Goal: Information Seeking & Learning: Learn about a topic

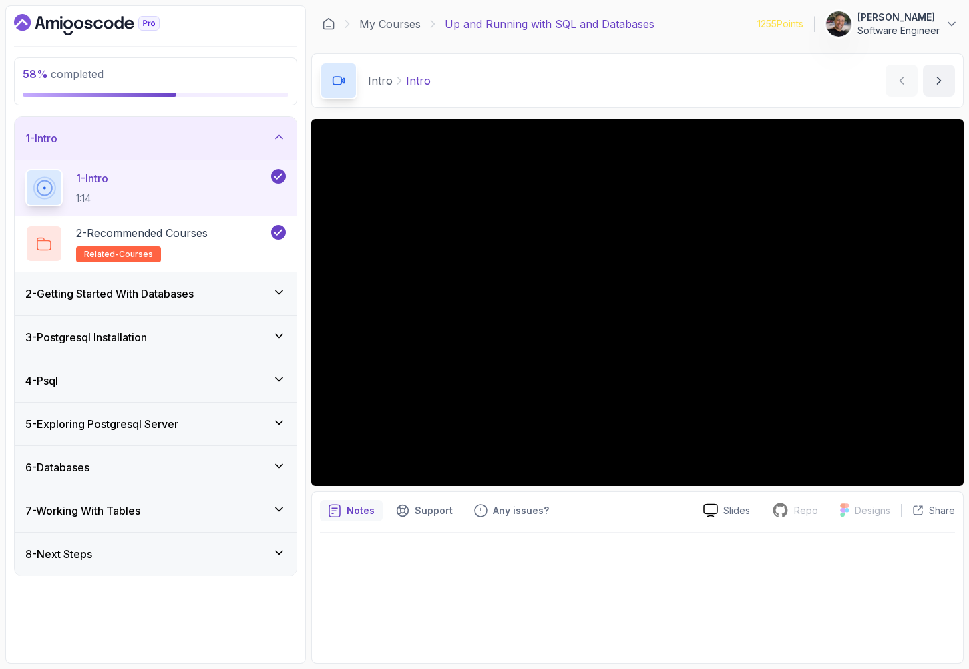
click at [173, 454] on div "6 - Databases" at bounding box center [156, 467] width 282 height 43
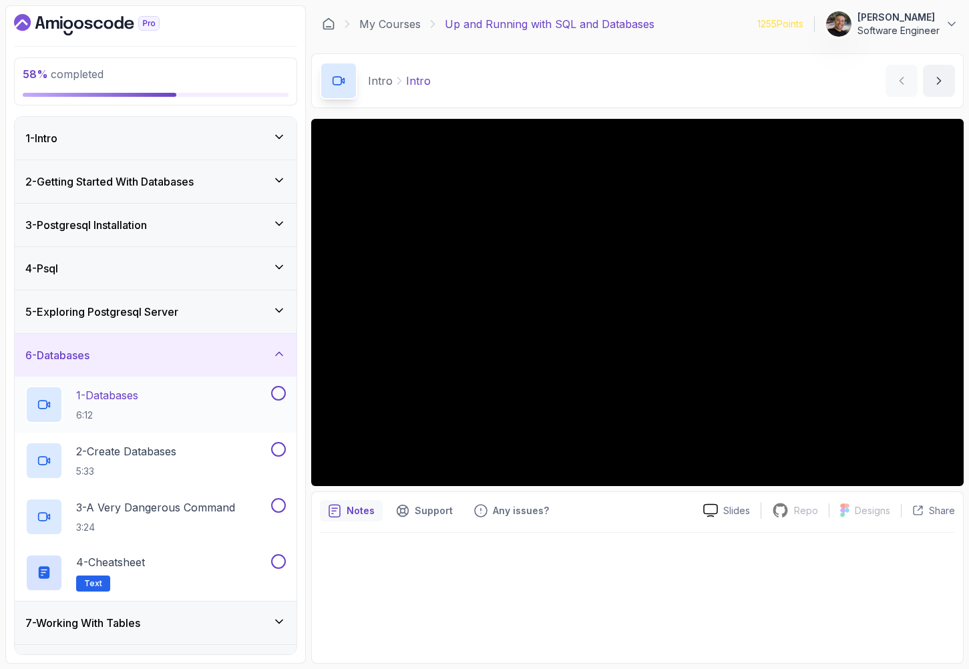
click at [196, 401] on div "1 - Databases 6:12" at bounding box center [146, 404] width 243 height 37
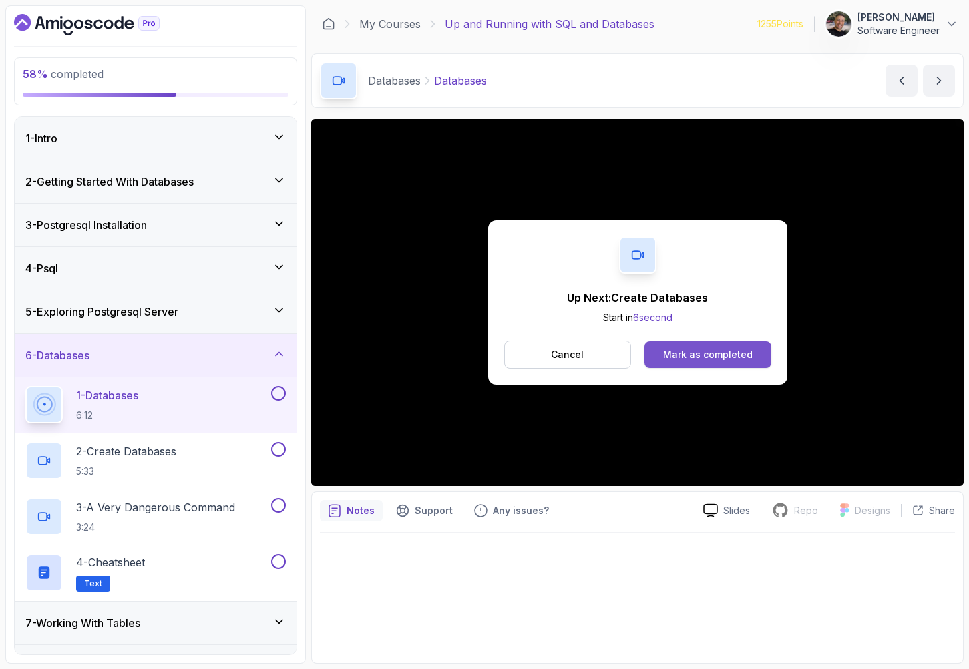
click at [745, 358] on div "Mark as completed" at bounding box center [707, 354] width 89 height 13
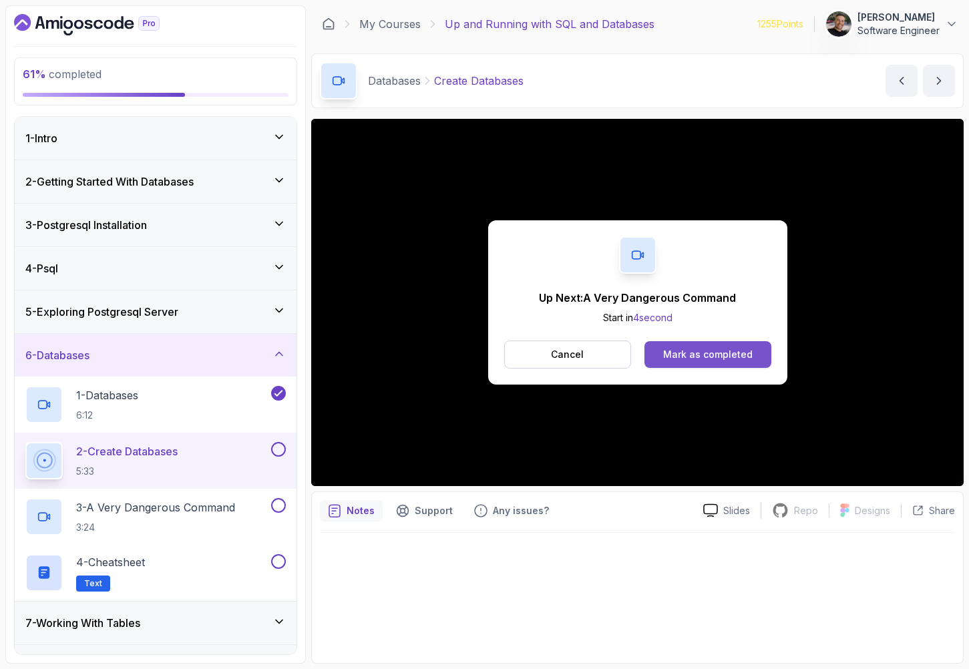
click at [758, 349] on button "Mark as completed" at bounding box center [707, 354] width 126 height 27
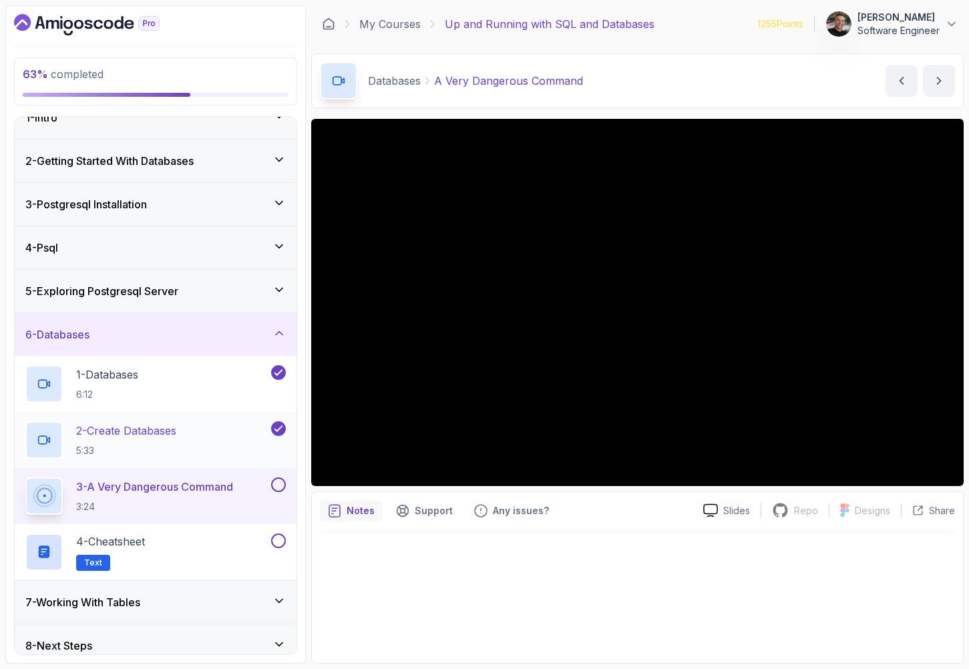
scroll to position [33, 0]
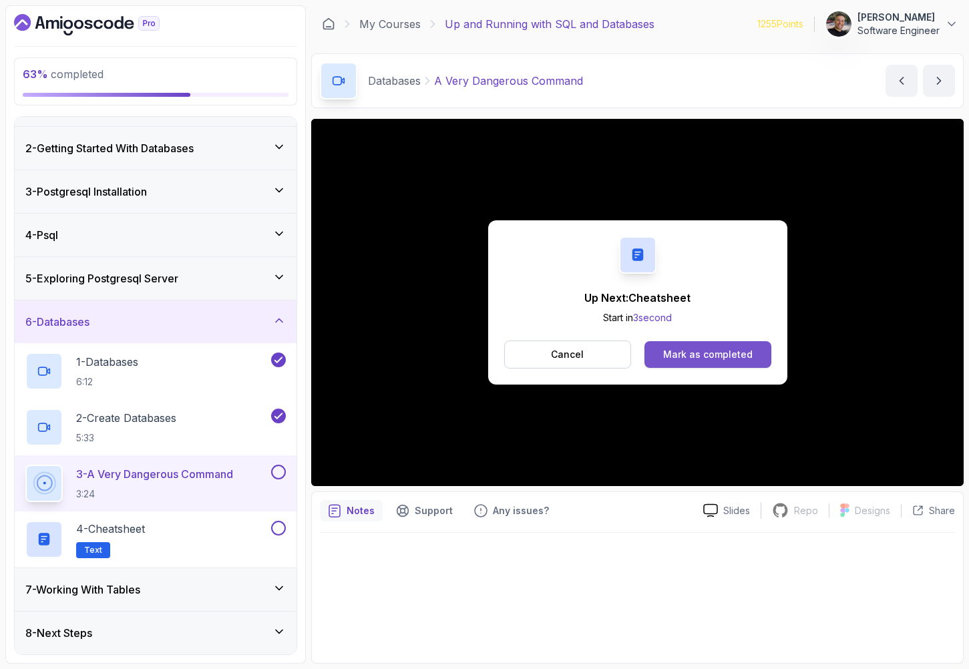
click at [714, 353] on div "Mark as completed" at bounding box center [707, 354] width 89 height 13
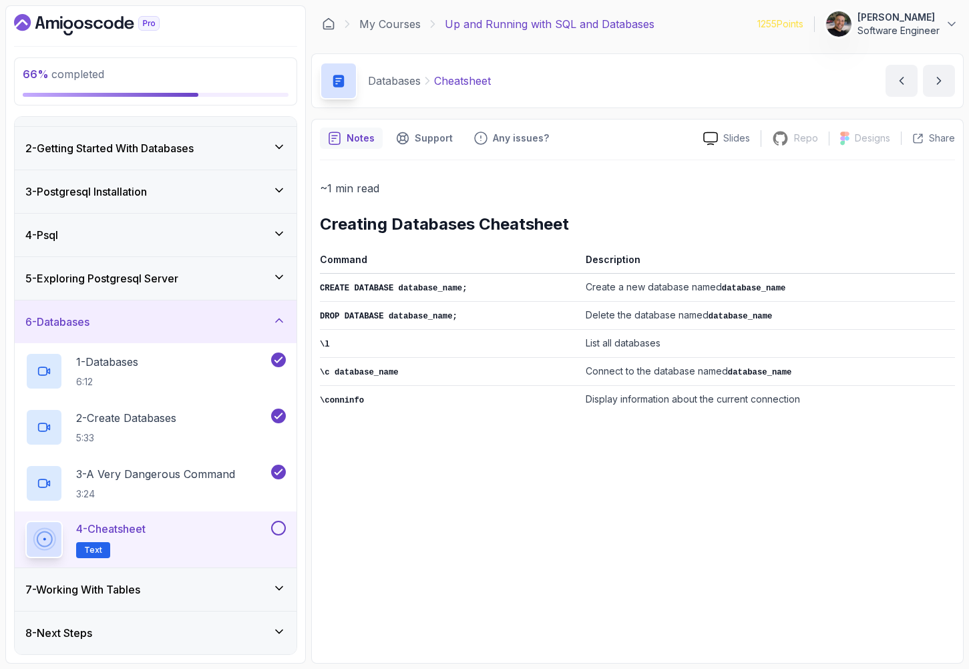
click at [274, 532] on button at bounding box center [278, 528] width 15 height 15
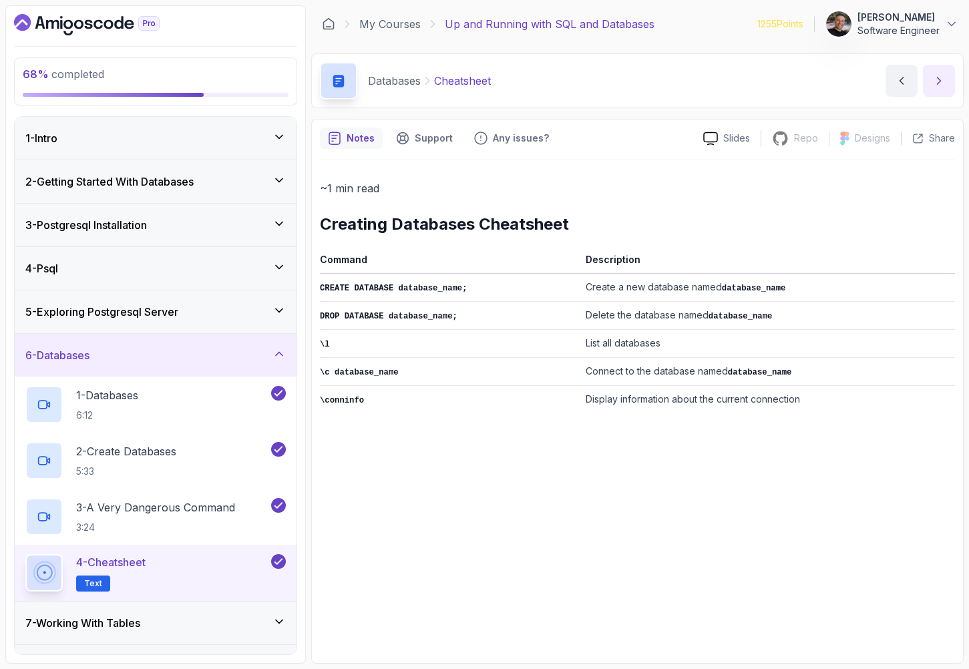
click at [939, 87] on icon "next content" at bounding box center [938, 80] width 13 height 13
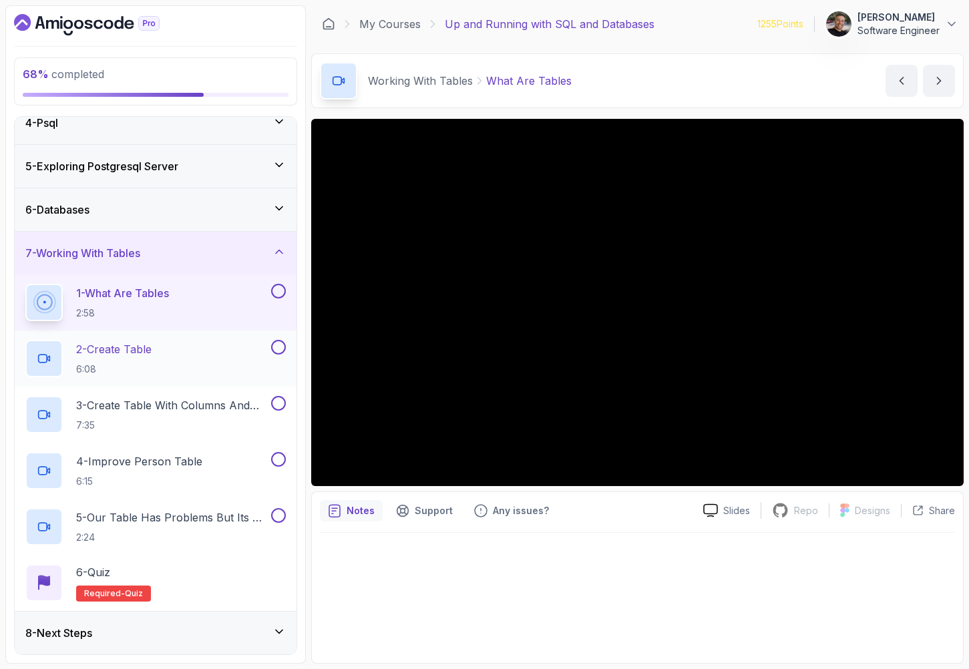
scroll to position [144, 0]
click at [278, 295] on button at bounding box center [278, 292] width 15 height 15
click at [232, 357] on div "2 - Create Table 6:08" at bounding box center [146, 359] width 243 height 37
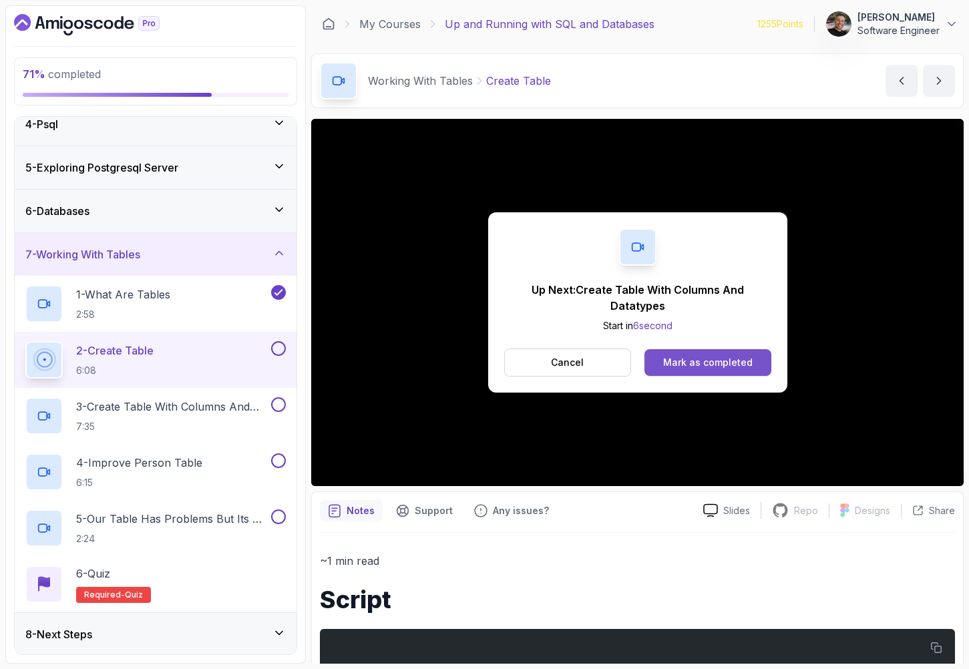
click at [677, 365] on div "Mark as completed" at bounding box center [707, 362] width 89 height 13
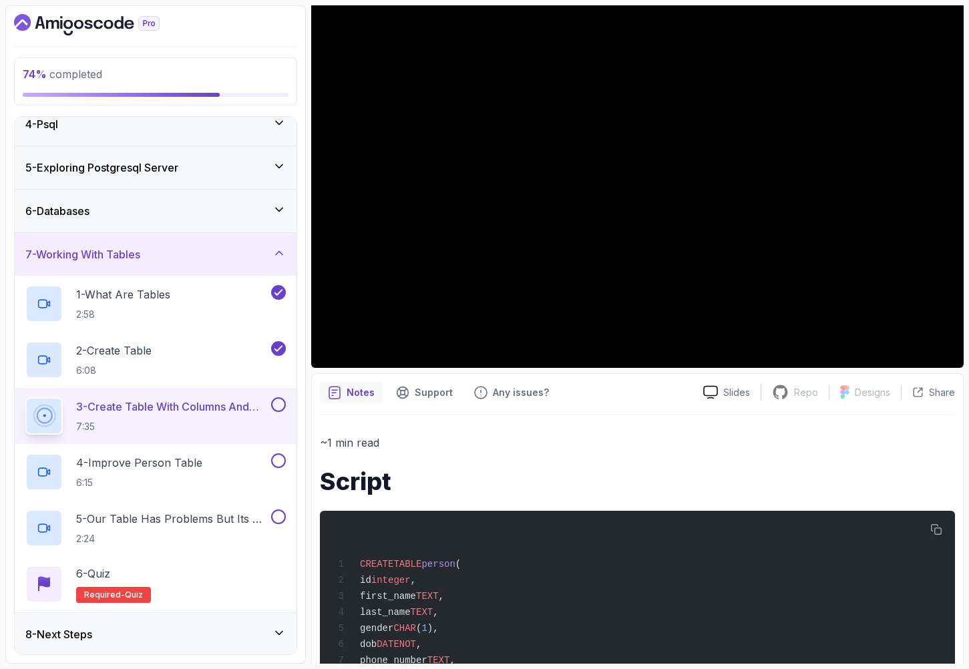
scroll to position [19, 0]
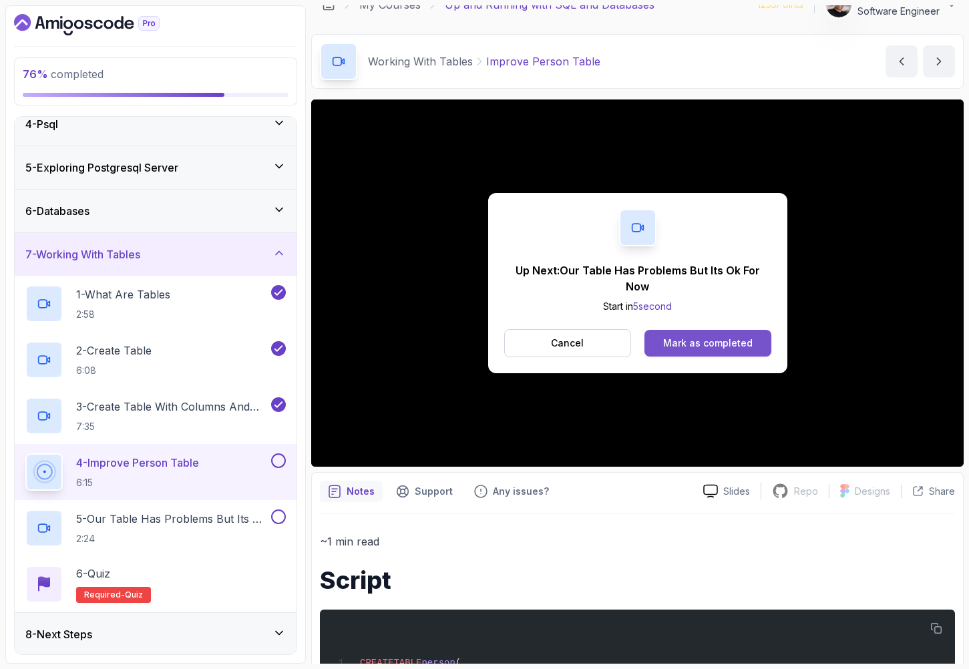
click at [734, 346] on div "Mark as completed" at bounding box center [707, 343] width 89 height 13
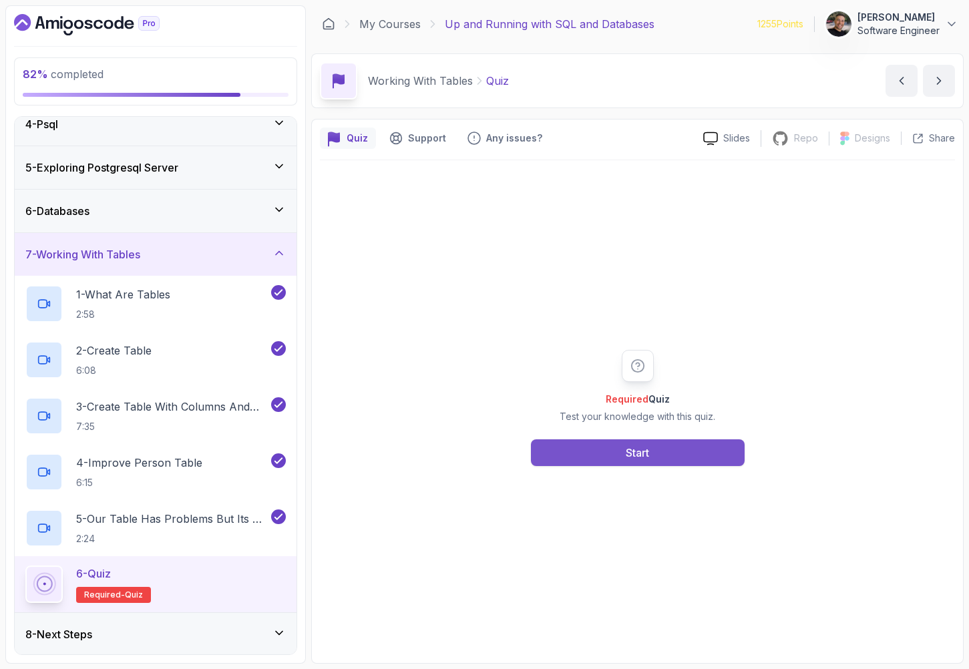
click at [692, 451] on button "Start" at bounding box center [638, 452] width 214 height 27
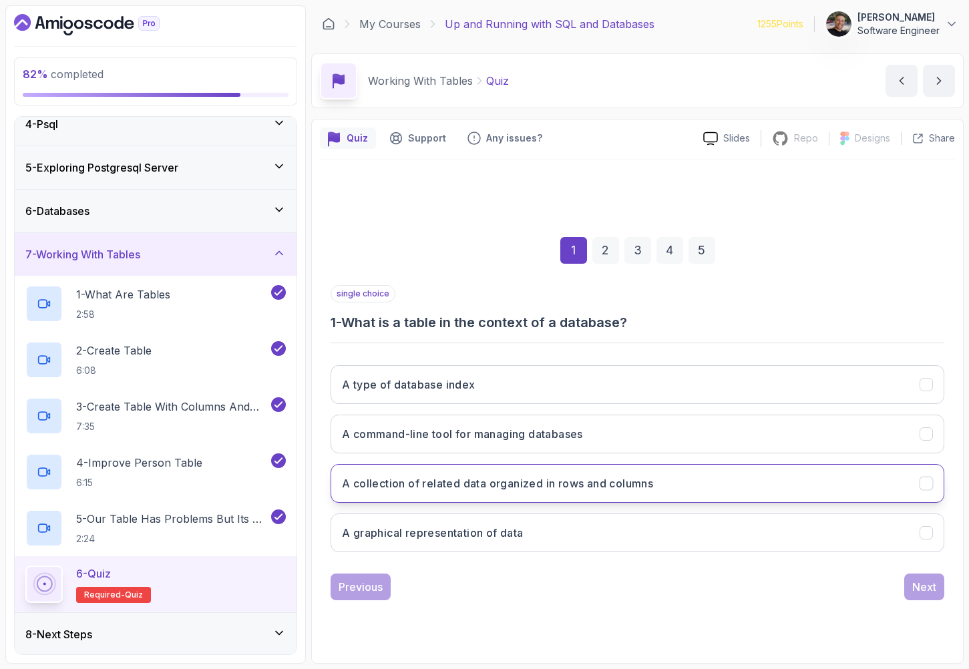
click at [755, 490] on button "A collection of related data organized in rows and columns" at bounding box center [638, 483] width 614 height 39
click at [915, 588] on div "Next" at bounding box center [924, 587] width 24 height 16
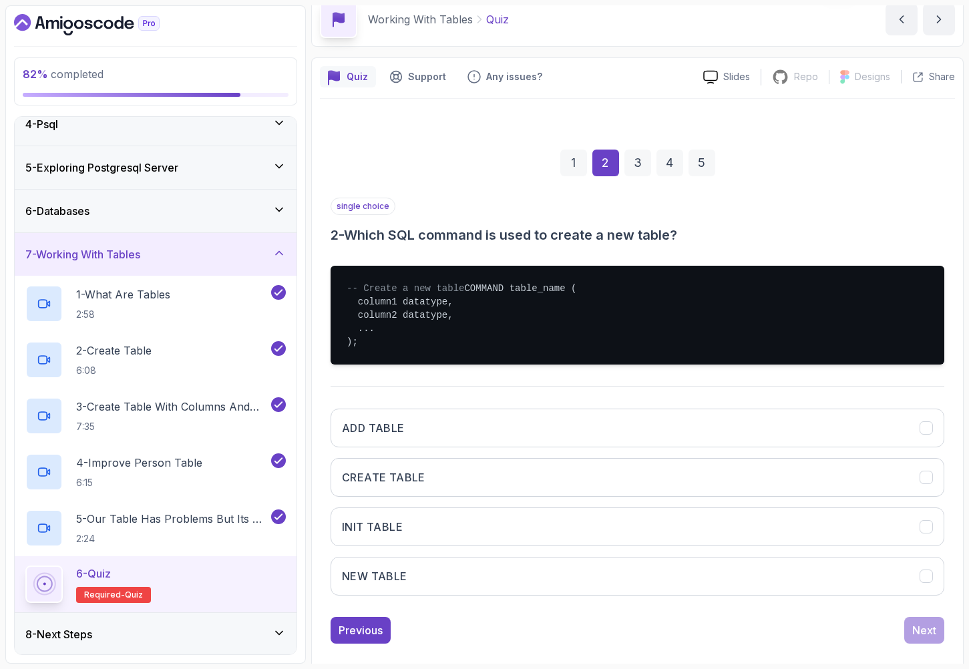
scroll to position [65, 0]
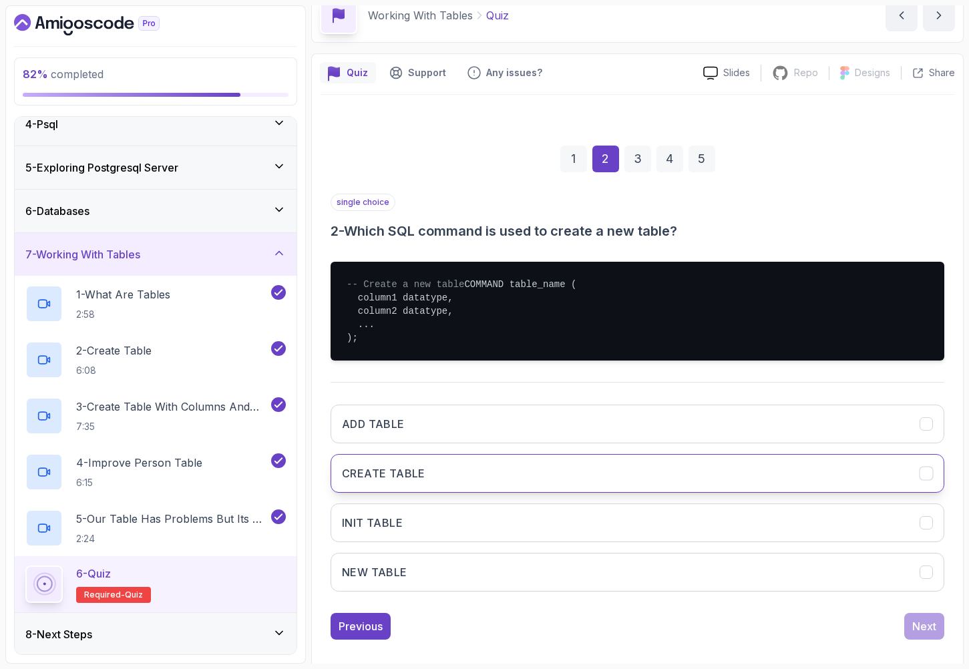
click at [720, 482] on button "CREATE TABLE" at bounding box center [638, 473] width 614 height 39
click at [926, 650] on div "1 2 3 4 5 single choice 2 - Which SQL command is used to create a new table? --…" at bounding box center [637, 382] width 635 height 537
click at [926, 640] on button "Next" at bounding box center [924, 626] width 40 height 27
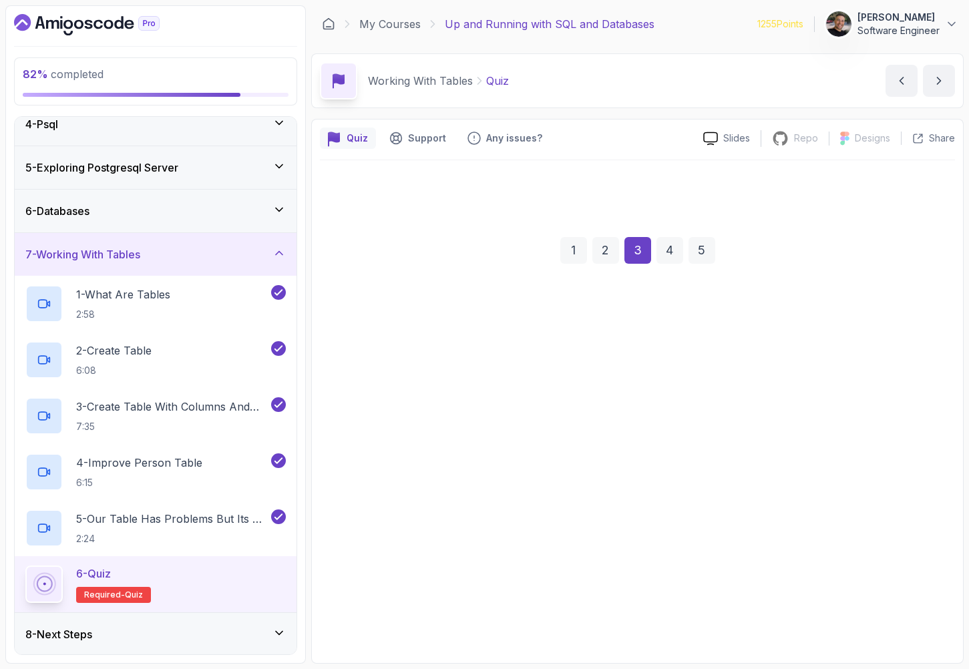
scroll to position [0, 0]
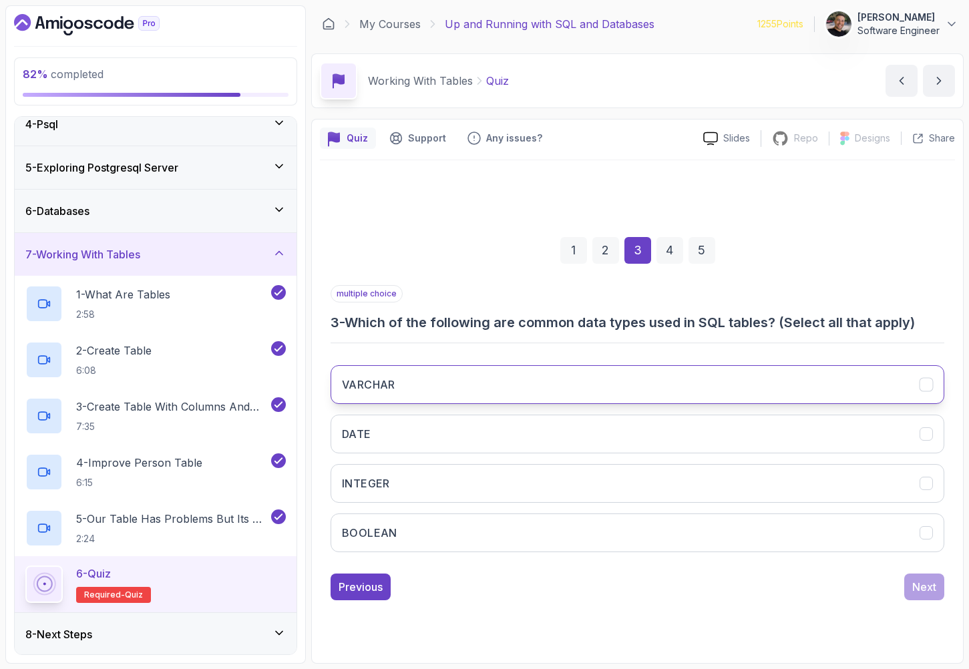
click at [698, 391] on button "VARCHAR" at bounding box center [638, 384] width 614 height 39
click at [697, 413] on div "VARCHAR DATE INTEGER BOOLEAN" at bounding box center [638, 459] width 614 height 208
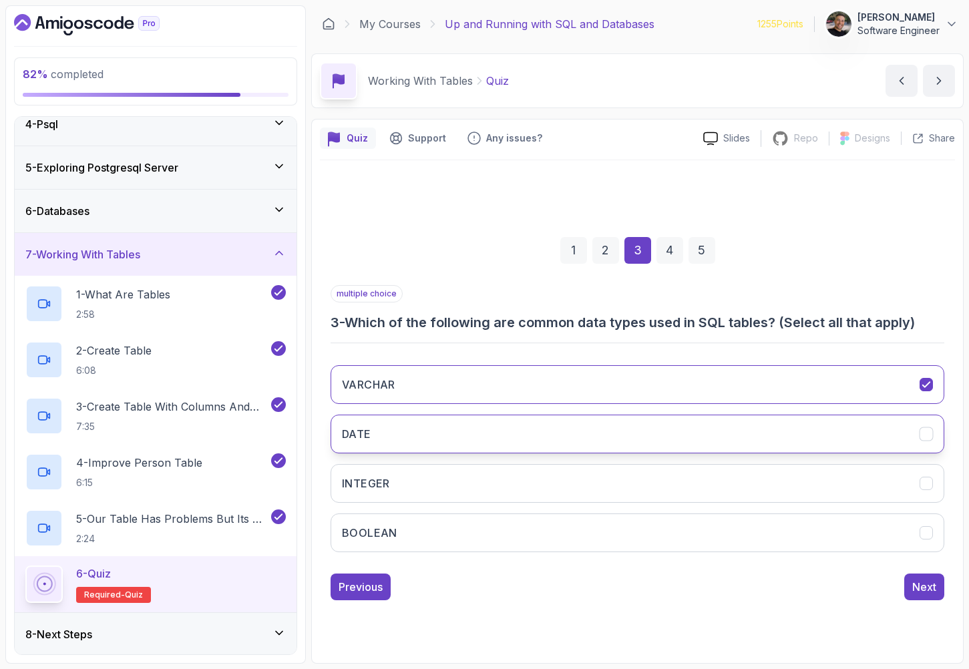
click at [695, 422] on button "DATE" at bounding box center [638, 434] width 614 height 39
click at [689, 476] on button "INTEGER" at bounding box center [638, 483] width 614 height 39
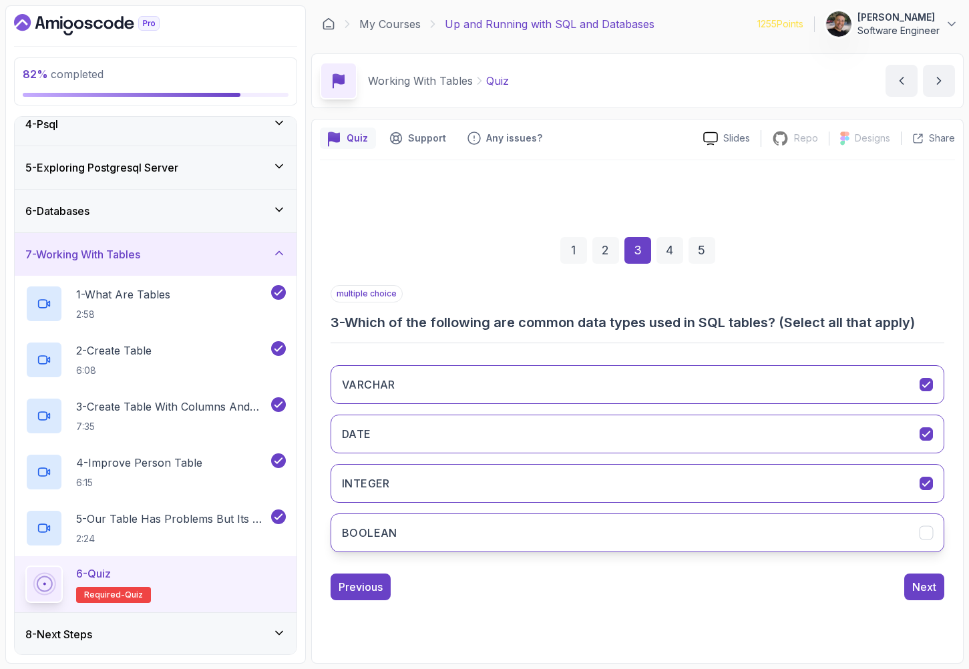
click at [685, 522] on button "BOOLEAN" at bounding box center [638, 533] width 614 height 39
click at [926, 587] on div "Next" at bounding box center [924, 587] width 24 height 16
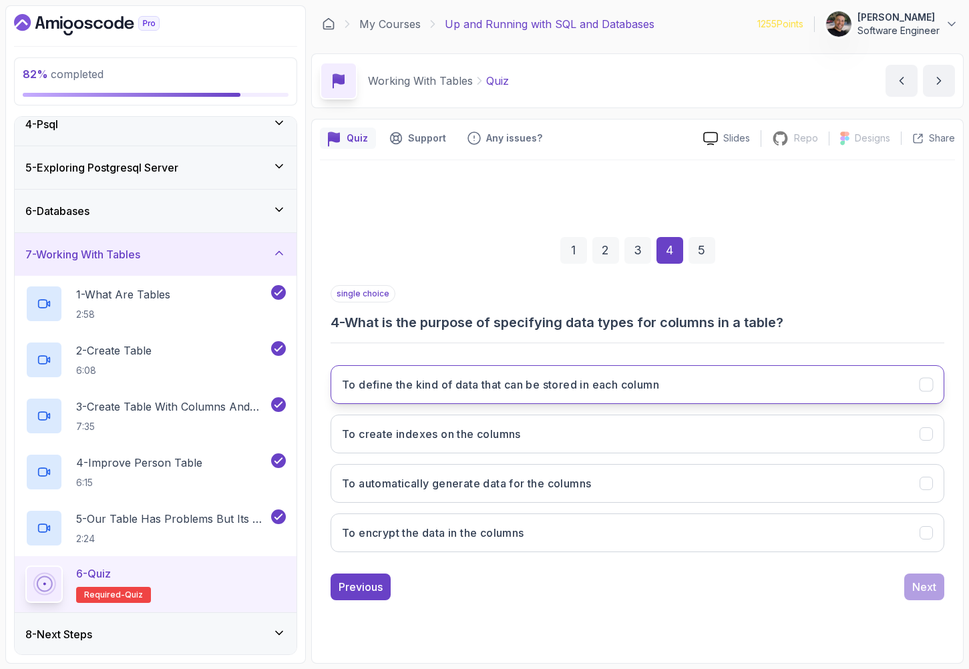
click at [621, 396] on button "To define the kind of data that can be stored in each column" at bounding box center [638, 384] width 614 height 39
click at [914, 596] on button "Next" at bounding box center [924, 587] width 40 height 27
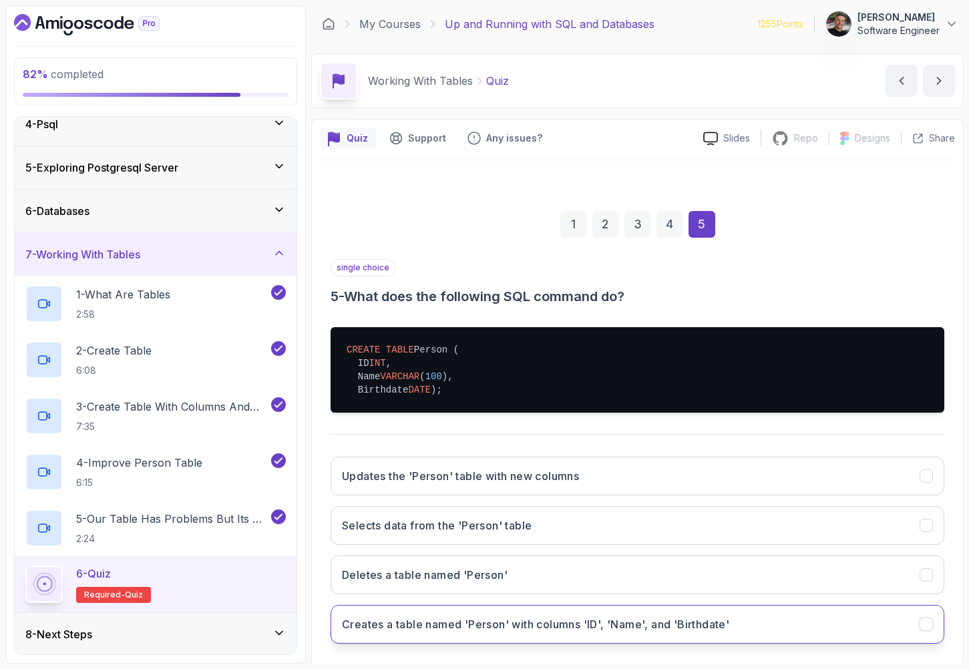
click at [674, 632] on h3 "Creates a table named 'Person' with columns 'ID', 'Name', and 'Birthdate'" at bounding box center [535, 624] width 387 height 16
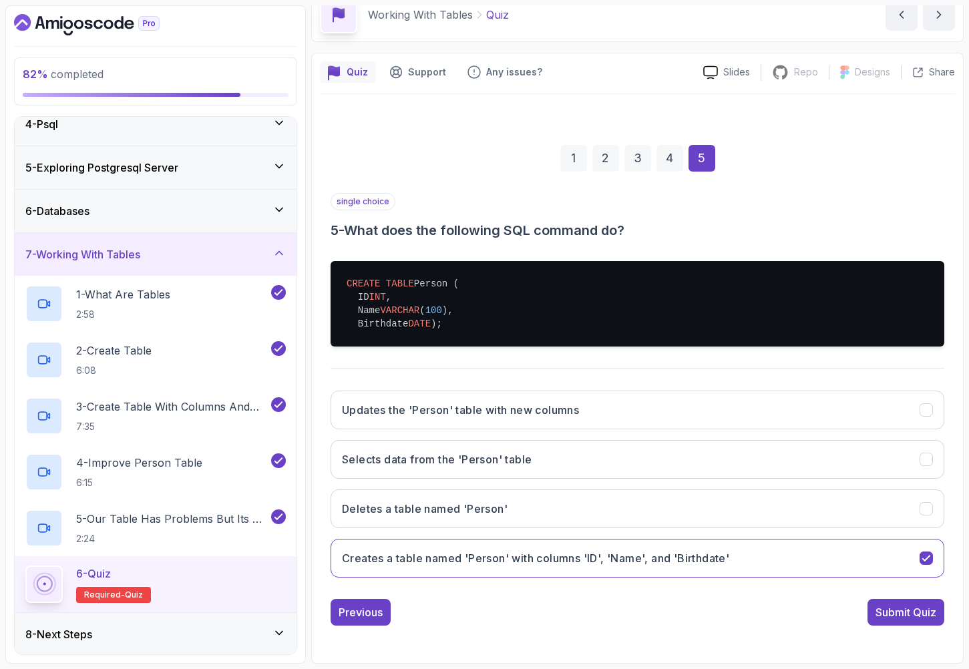
scroll to position [79, 0]
click at [932, 611] on div "Submit Quiz" at bounding box center [906, 612] width 61 height 16
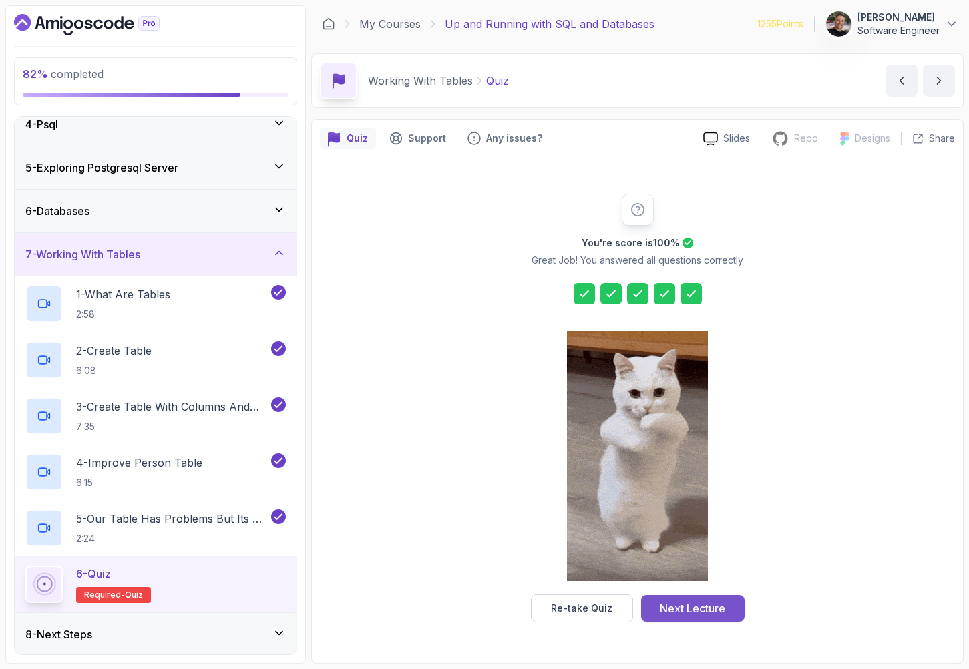
click at [665, 602] on div "Next Lecture" at bounding box center [692, 608] width 65 height 16
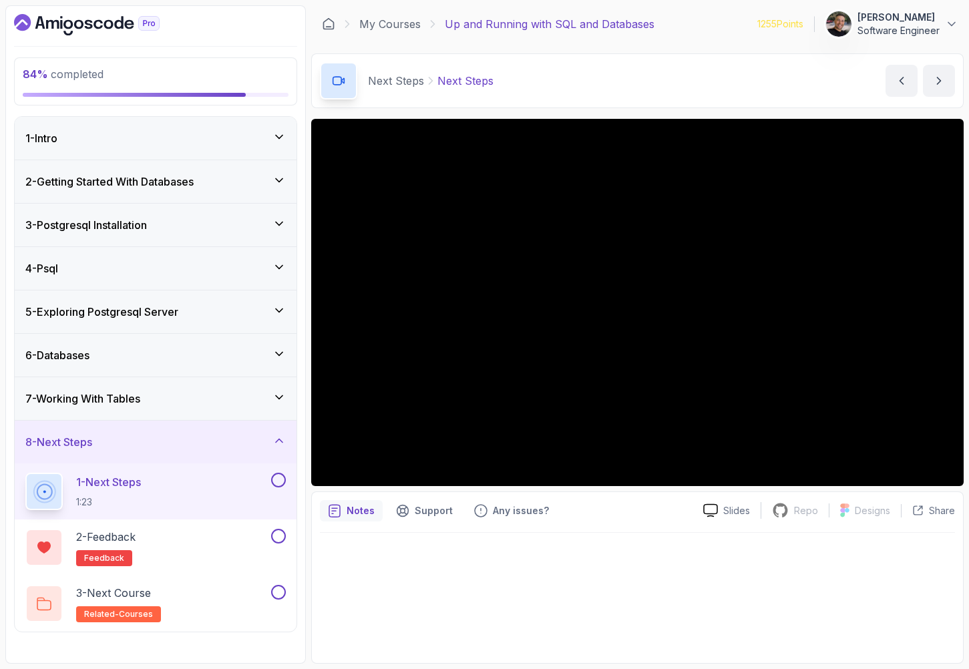
click at [272, 483] on button at bounding box center [278, 480] width 15 height 15
click at [264, 538] on div "2 - Feedback feedback" at bounding box center [146, 547] width 243 height 37
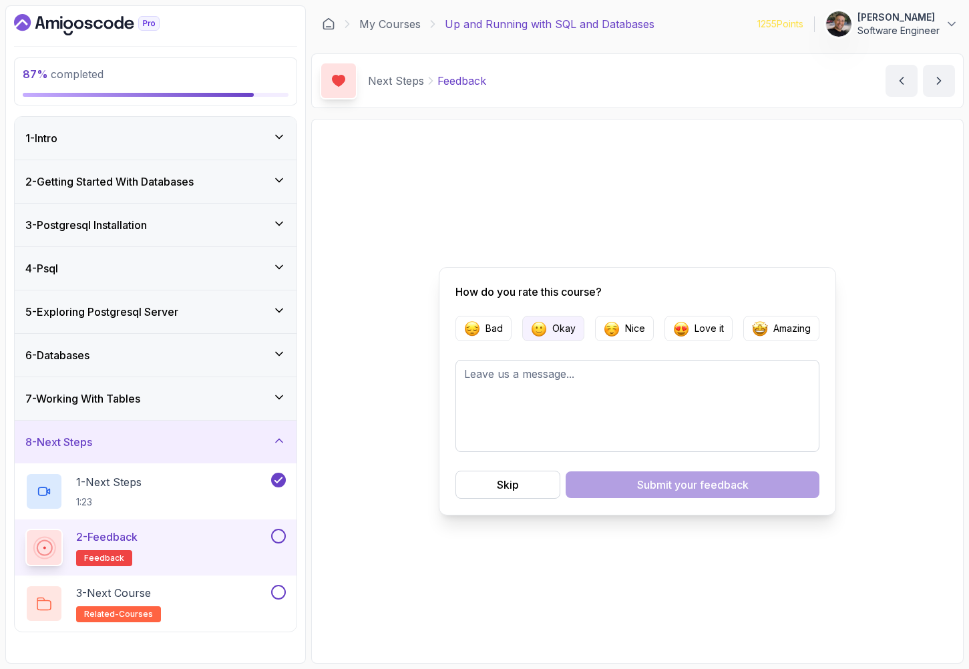
click at [539, 340] on button "Okay" at bounding box center [553, 328] width 62 height 25
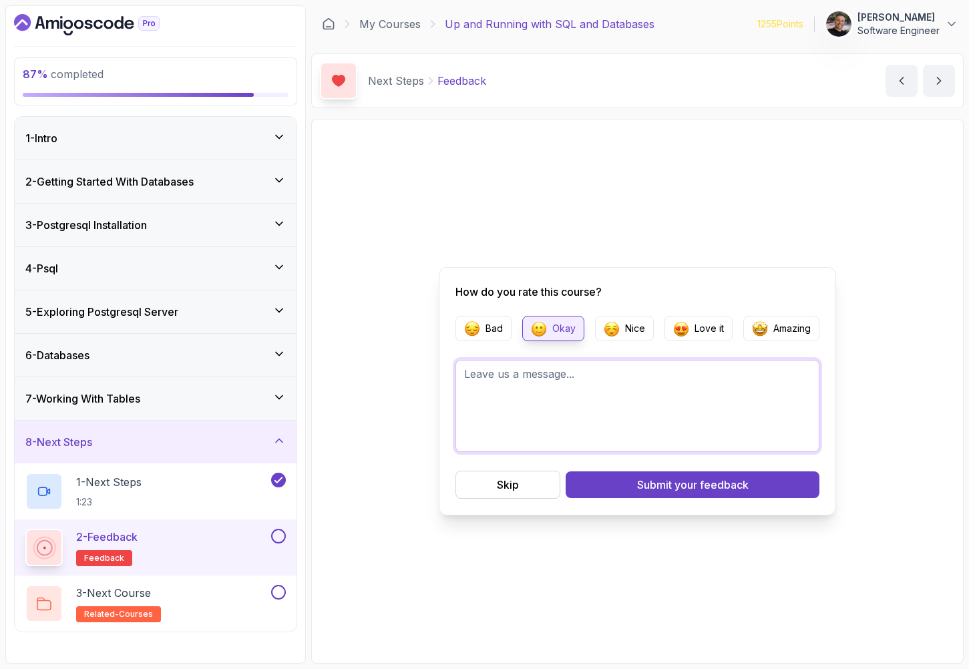
click at [542, 421] on textarea at bounding box center [637, 406] width 364 height 92
click at [737, 387] on textarea "I really like the instructure, but I realized that the continuous typos he made…" at bounding box center [637, 406] width 364 height 92
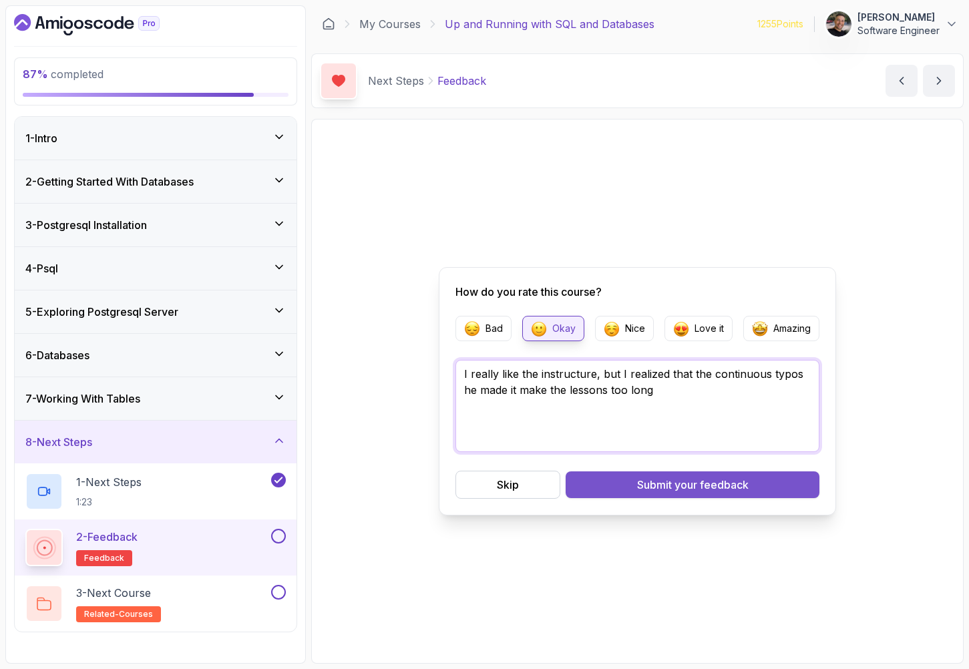
type textarea "I really like the instructure, but I realized that the continuous typos he made…"
click at [743, 491] on span "your feedback" at bounding box center [712, 485] width 74 height 16
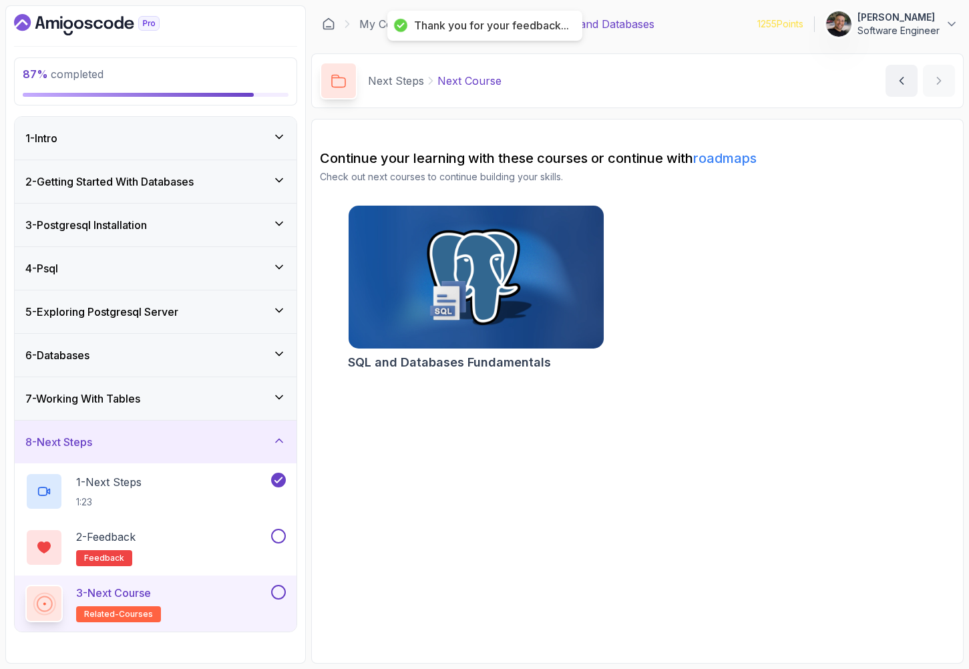
click at [486, 329] on img at bounding box center [476, 277] width 268 height 150
click at [273, 542] on button at bounding box center [278, 536] width 15 height 15
click at [277, 596] on button at bounding box center [278, 592] width 15 height 15
click at [707, 162] on link "roadmaps" at bounding box center [724, 158] width 63 height 16
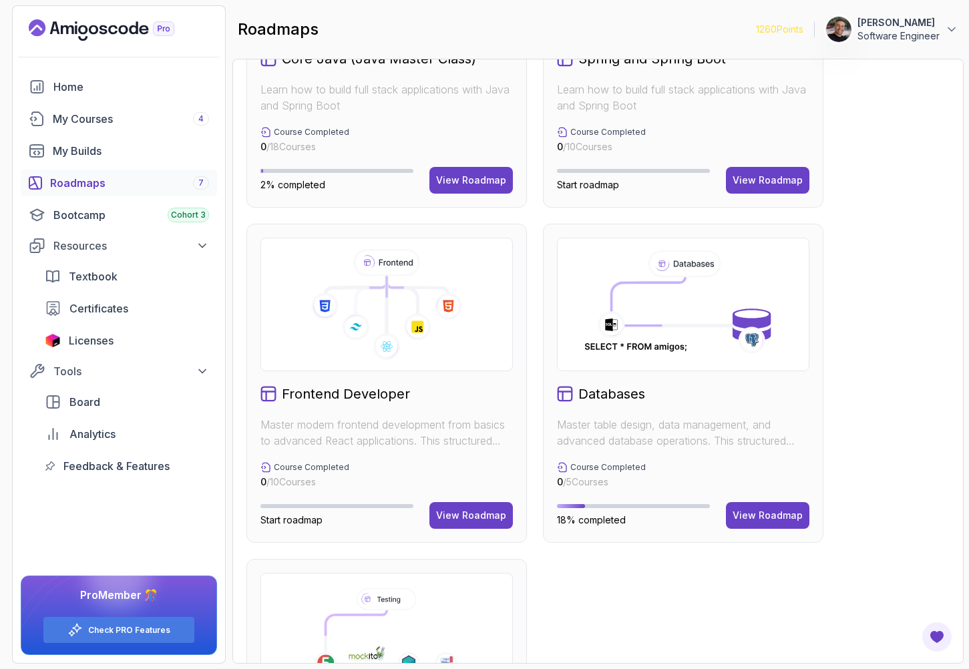
scroll to position [516, 0]
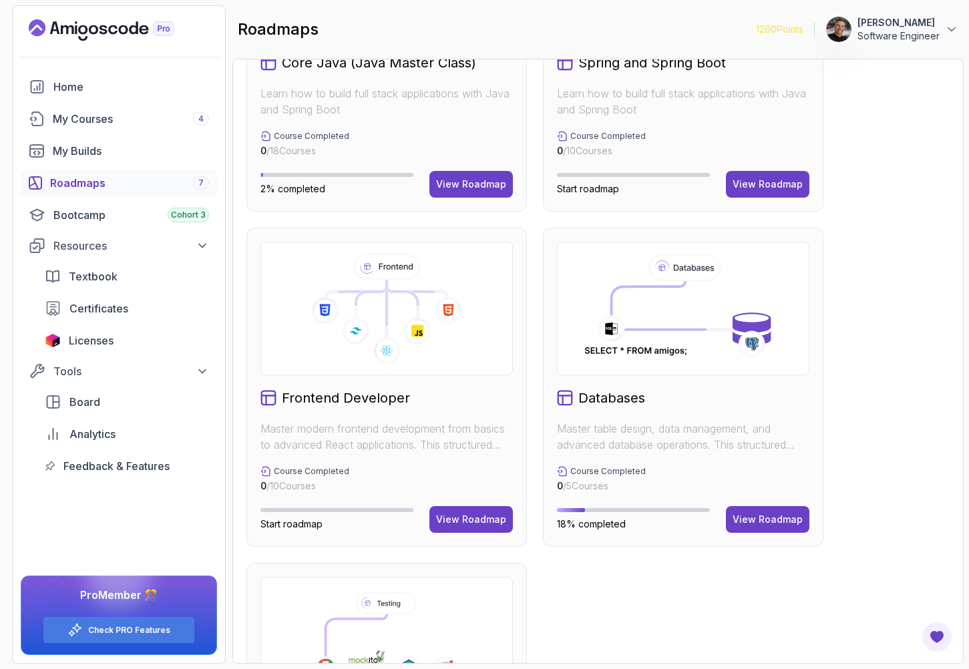
click at [591, 305] on icon at bounding box center [683, 308] width 206 height 111
click at [768, 538] on div "Databases Master table design, data management, and advanced database operation…" at bounding box center [683, 387] width 280 height 319
click at [773, 526] on div "View Roadmap" at bounding box center [768, 519] width 70 height 13
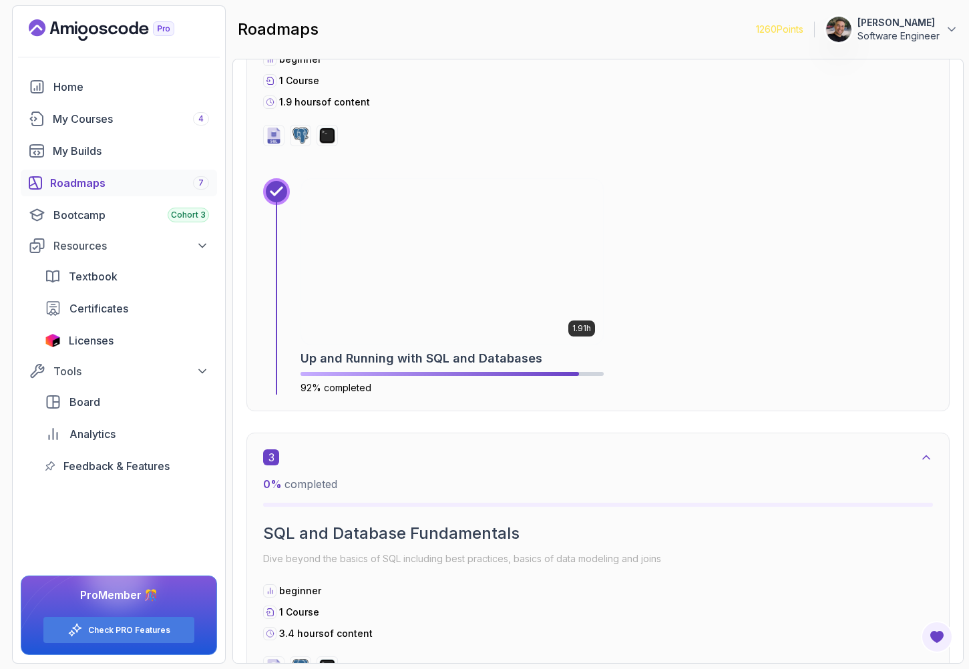
scroll to position [1050, 0]
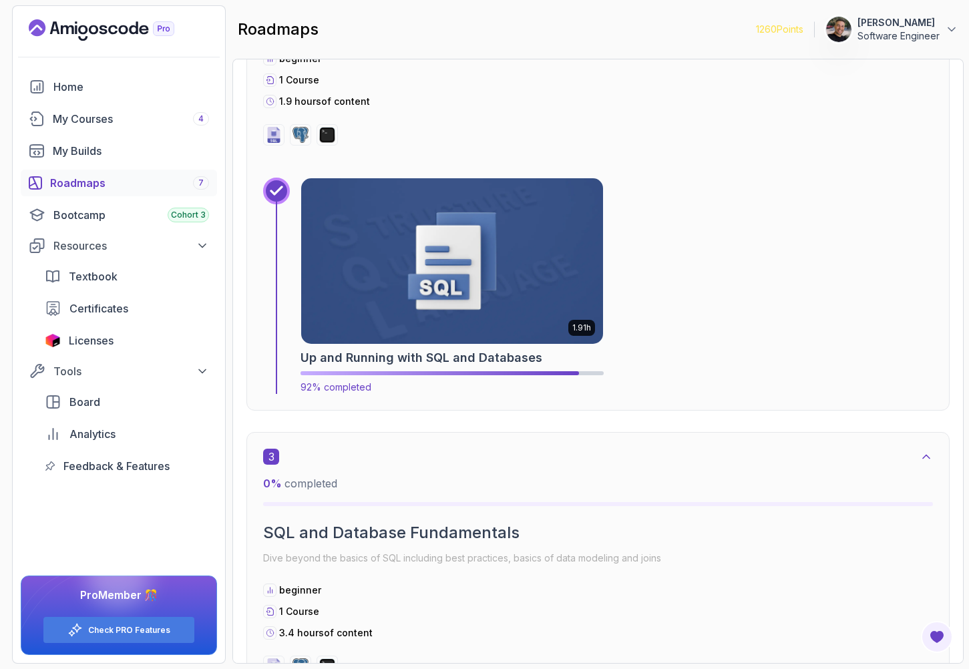
click at [506, 301] on img at bounding box center [452, 261] width 317 height 174
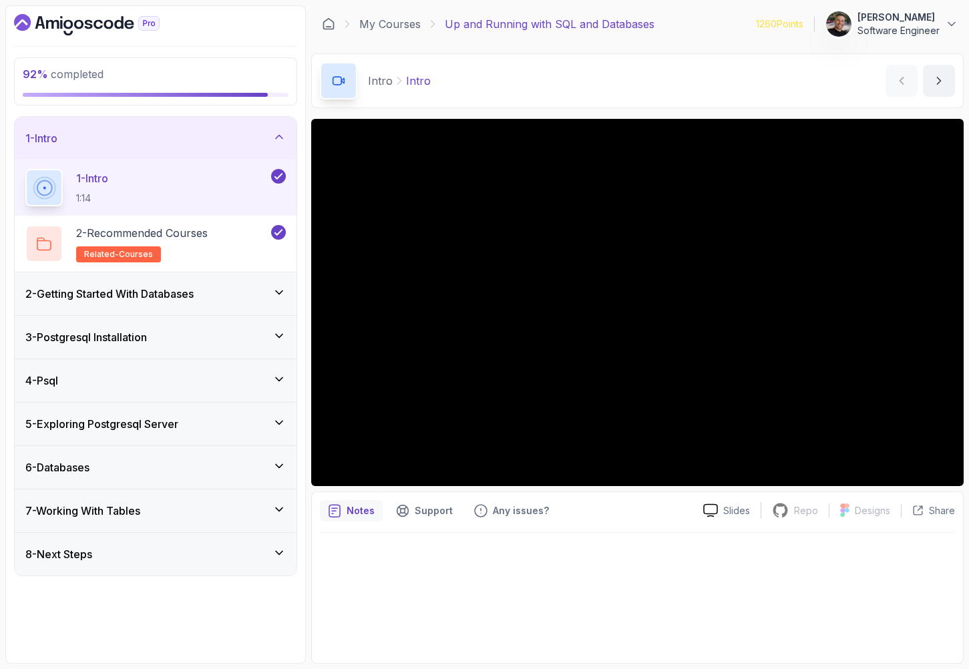
click at [280, 562] on div "8 - Next Steps" at bounding box center [155, 554] width 260 height 16
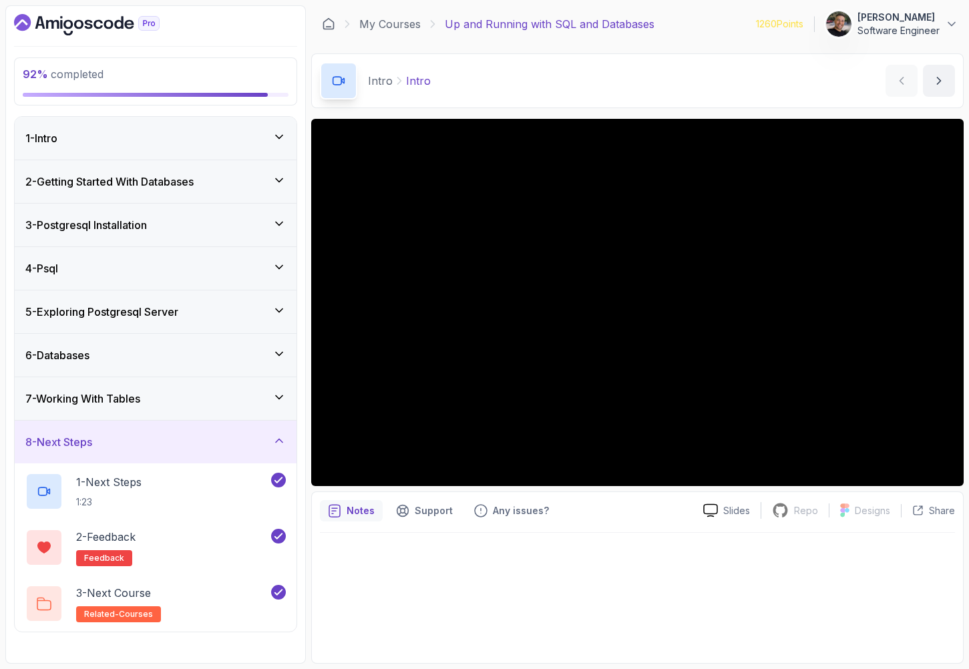
click at [274, 402] on icon at bounding box center [278, 397] width 13 height 13
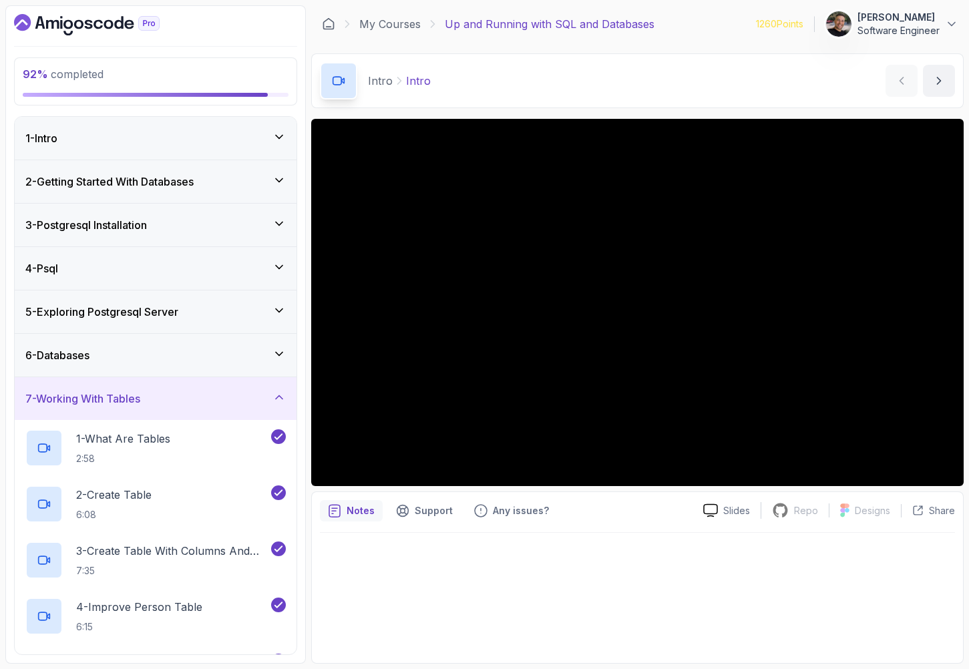
click at [276, 359] on icon at bounding box center [278, 353] width 13 height 13
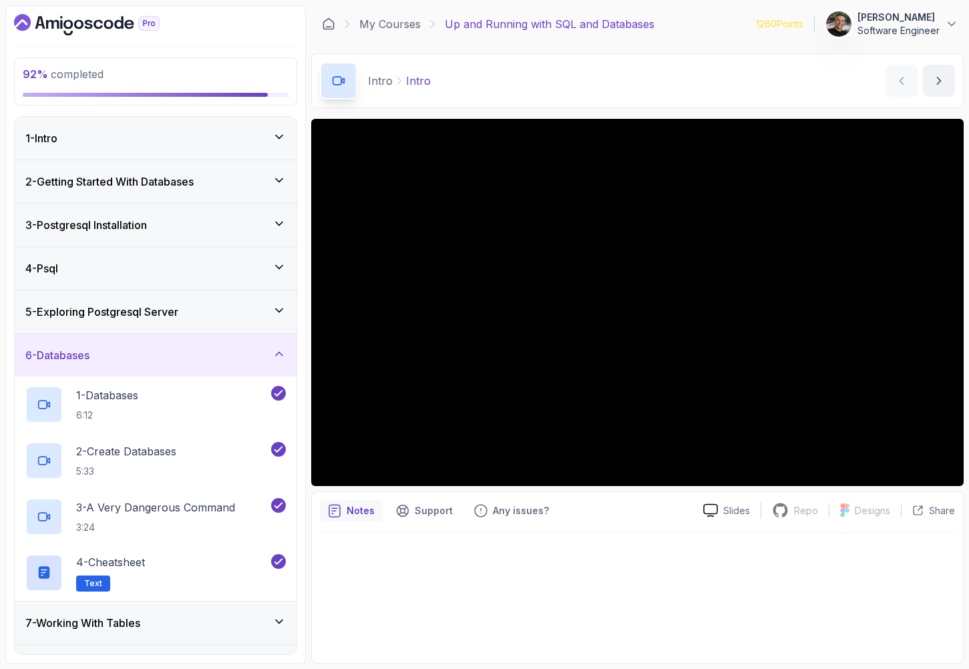
click at [271, 321] on div "5 - Exploring Postgresql Server" at bounding box center [156, 312] width 282 height 43
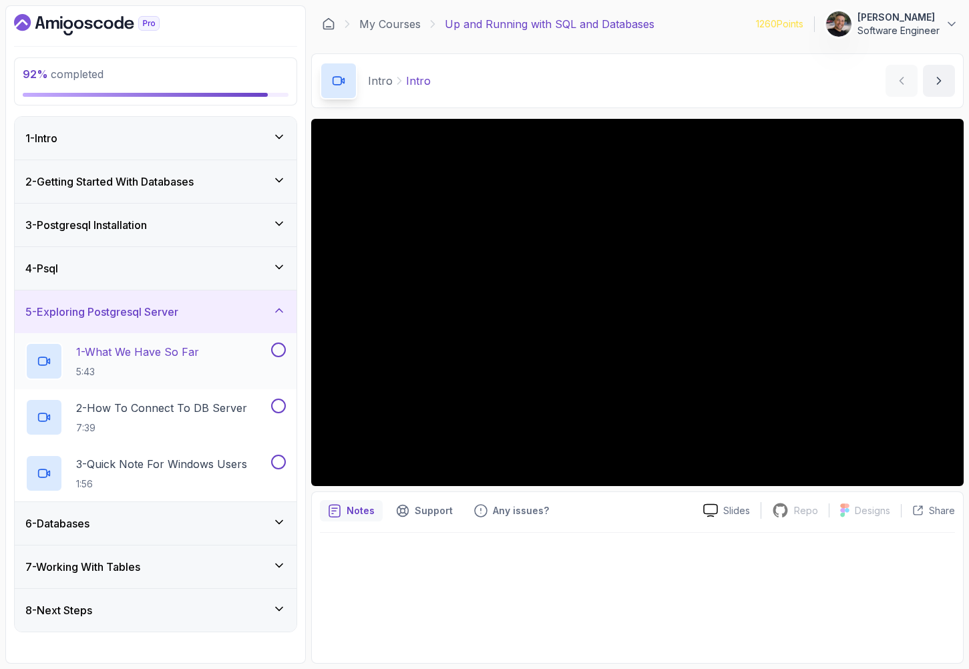
click at [274, 353] on button at bounding box center [278, 350] width 15 height 15
click at [278, 407] on button at bounding box center [278, 406] width 15 height 15
click at [279, 461] on button at bounding box center [278, 462] width 15 height 15
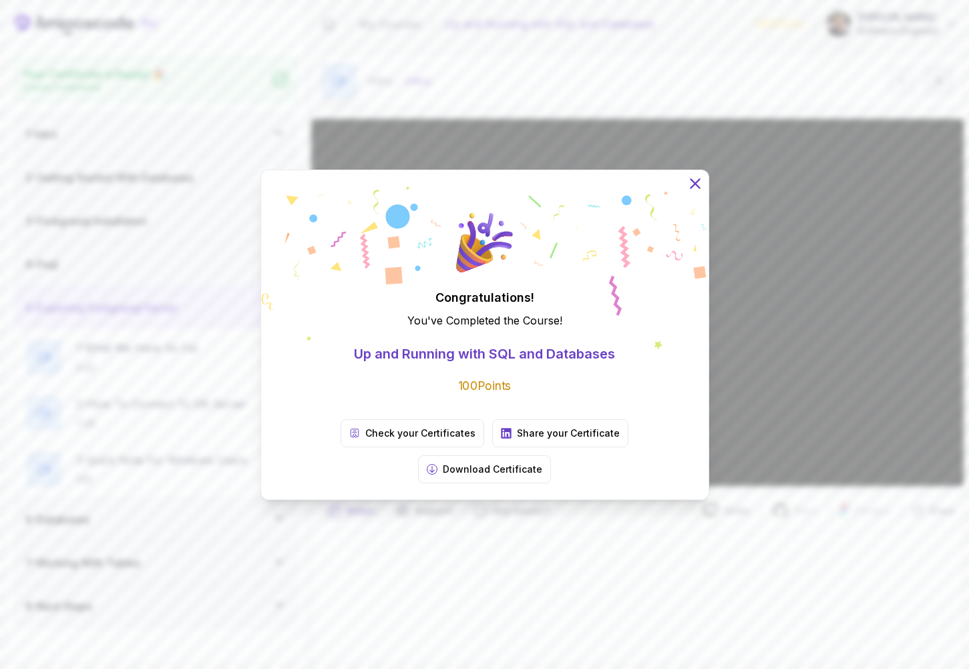
click at [691, 192] on icon at bounding box center [694, 182] width 17 height 17
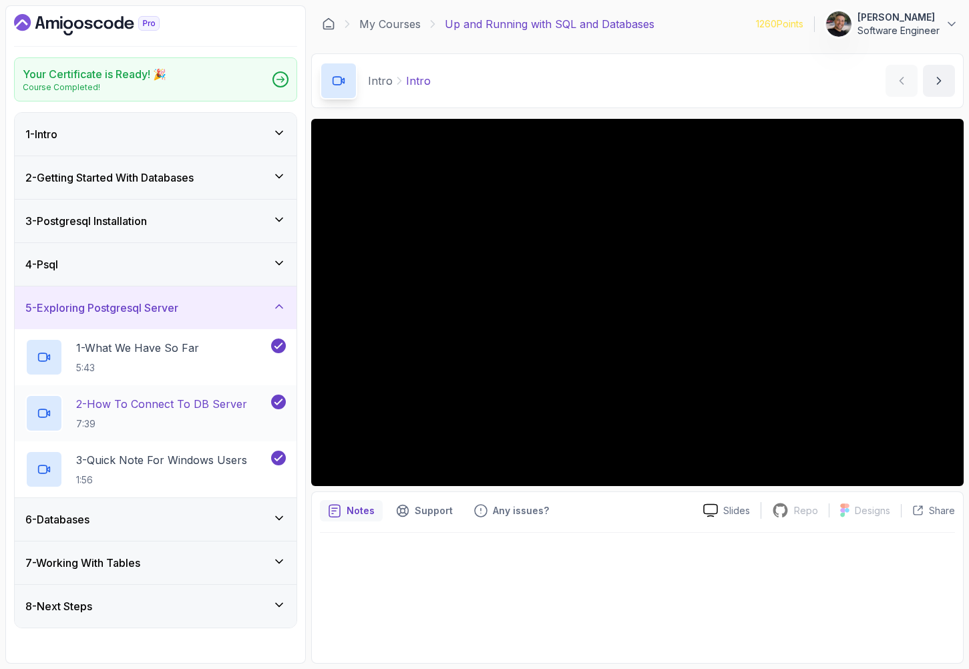
click at [236, 405] on p "2 - How To Connect To DB Server" at bounding box center [161, 404] width 171 height 16
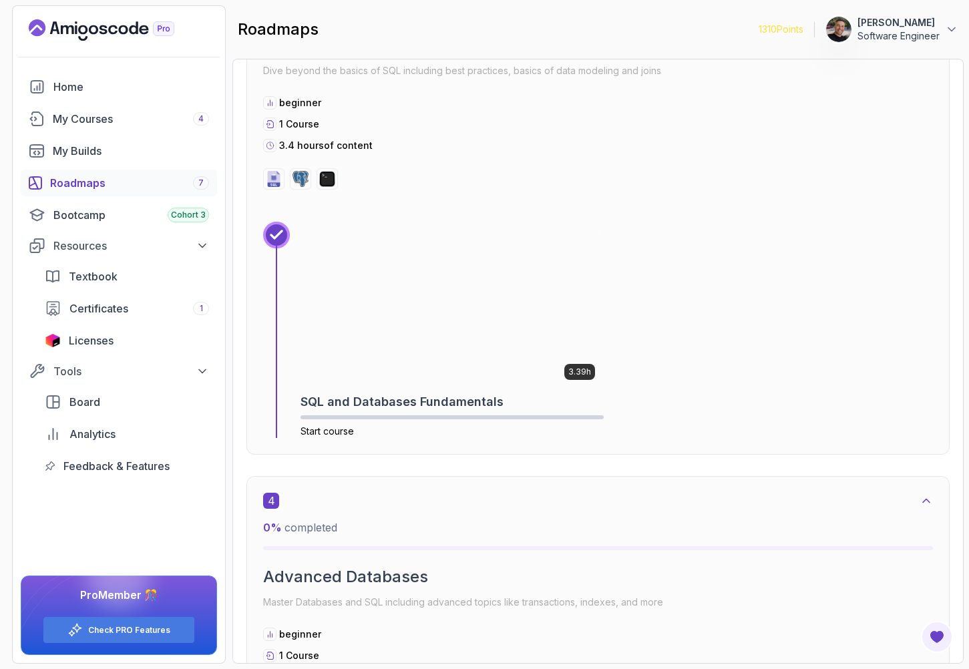
scroll to position [1529, 0]
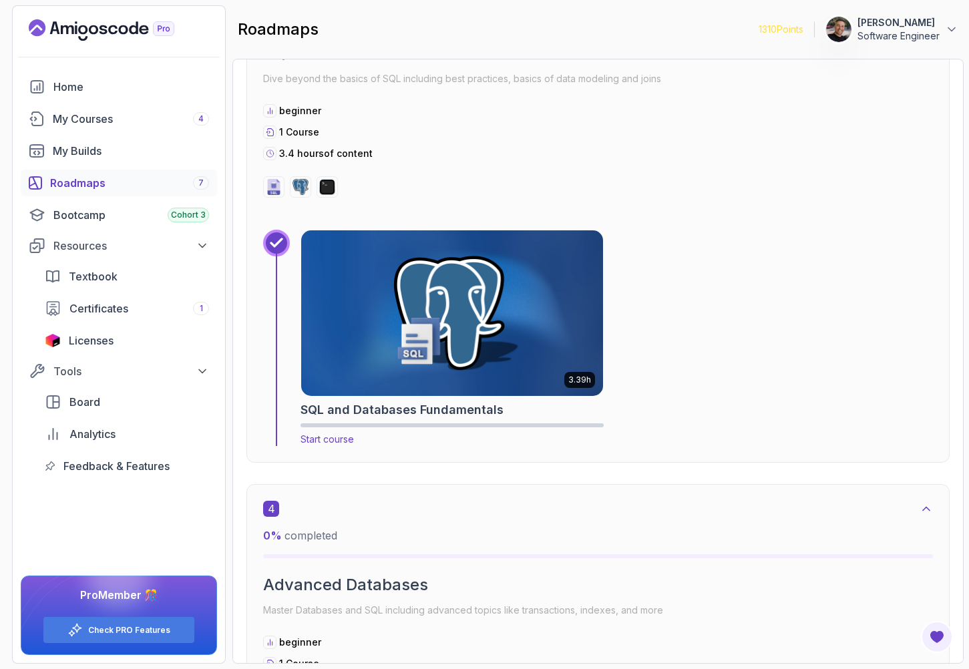
click at [324, 311] on img at bounding box center [452, 313] width 317 height 174
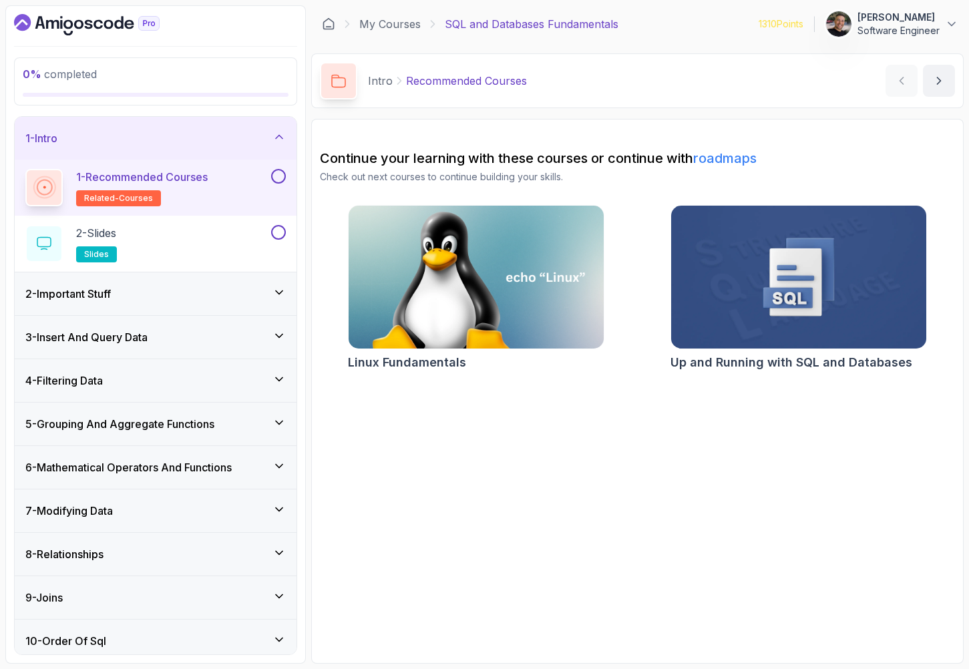
click at [280, 182] on button at bounding box center [278, 176] width 15 height 15
click at [250, 232] on div "2 - Slides slides" at bounding box center [146, 243] width 243 height 37
